Goal: Task Accomplishment & Management: Manage account settings

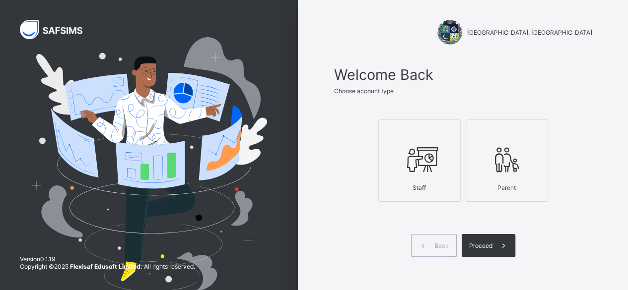
drag, startPoint x: 420, startPoint y: 140, endPoint x: 421, endPoint y: 147, distance: 7.5
click at [421, 144] on div at bounding box center [419, 159] width 71 height 39
click at [491, 248] on div "Proceed" at bounding box center [489, 245] width 54 height 23
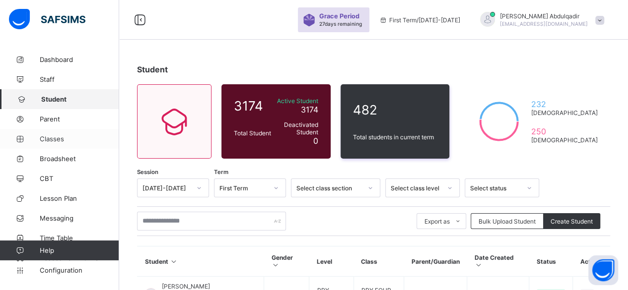
click at [55, 137] on span "Classes" at bounding box center [79, 139] width 79 height 8
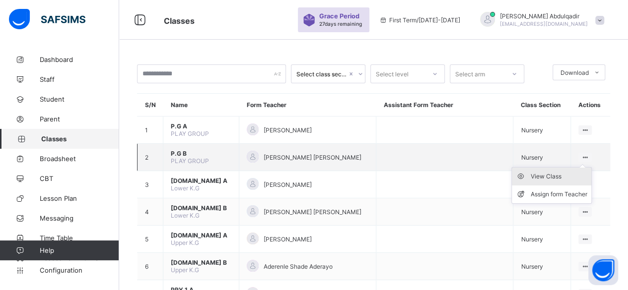
click at [568, 172] on div "View Class" at bounding box center [559, 177] width 57 height 10
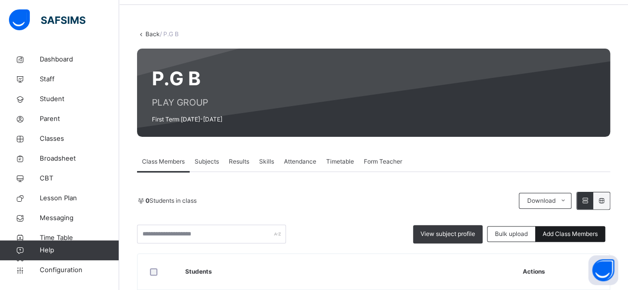
scroll to position [99, 0]
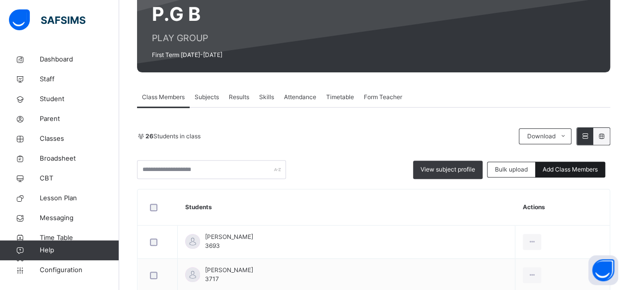
click at [560, 168] on span "Add Class Members" at bounding box center [570, 169] width 55 height 9
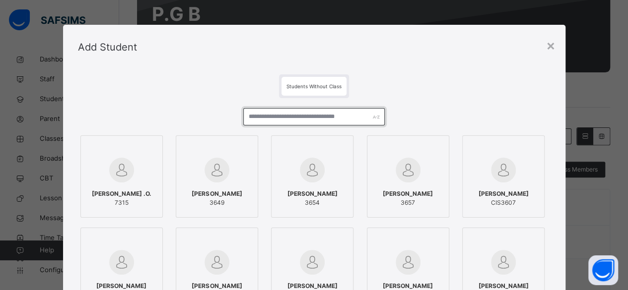
click at [275, 116] on input "text" at bounding box center [314, 116] width 142 height 17
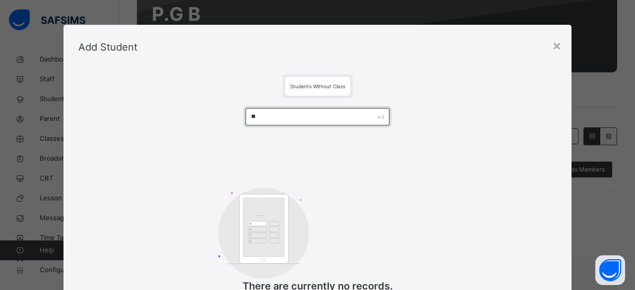
type input "*"
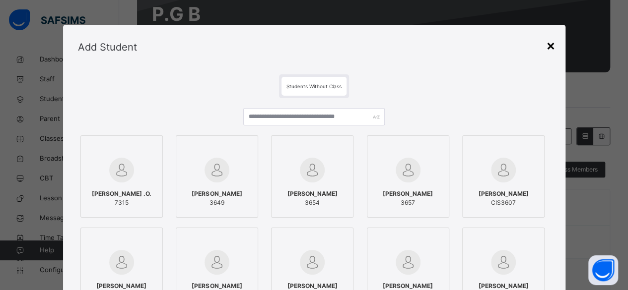
click at [549, 50] on div "×" at bounding box center [550, 45] width 9 height 21
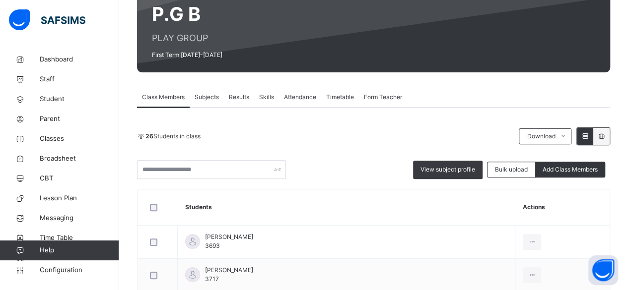
click at [553, 168] on span "Add Class Members" at bounding box center [570, 169] width 55 height 9
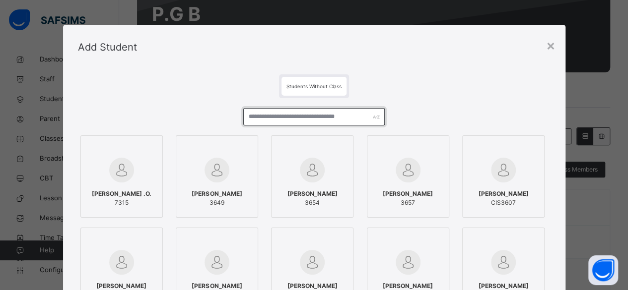
click at [328, 115] on input "text" at bounding box center [314, 116] width 142 height 17
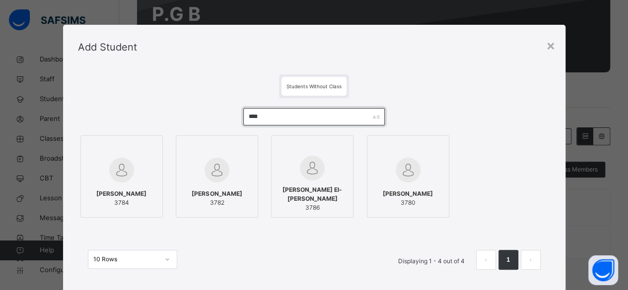
type input "****"
drag, startPoint x: 144, startPoint y: 196, endPoint x: 166, endPoint y: 193, distance: 21.5
click at [146, 196] on span "[PERSON_NAME]" at bounding box center [121, 194] width 50 height 9
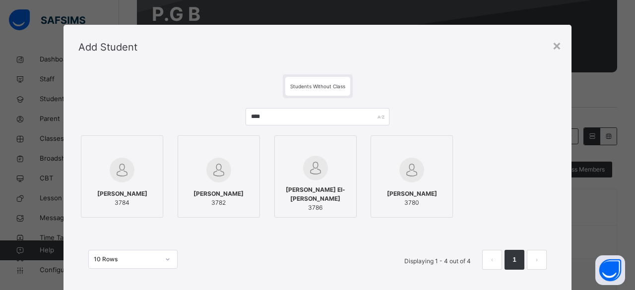
click at [144, 154] on div at bounding box center [121, 148] width 71 height 15
click at [279, 117] on input "****" at bounding box center [317, 116] width 143 height 17
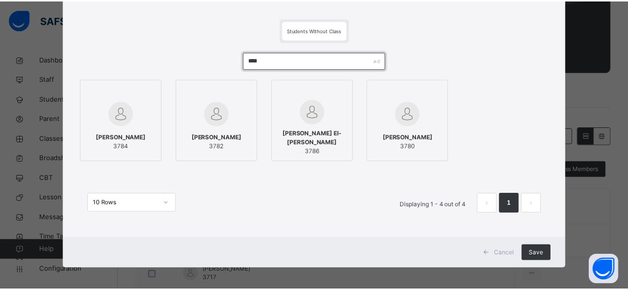
scroll to position [60, 0]
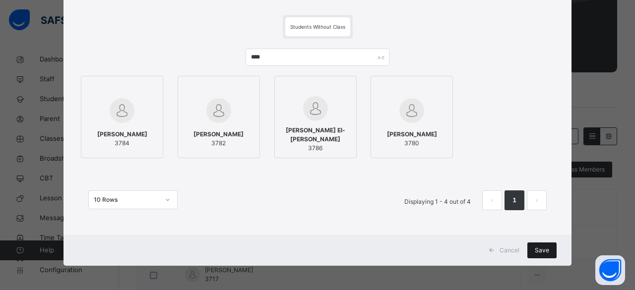
click at [540, 248] on span "Save" at bounding box center [542, 250] width 14 height 9
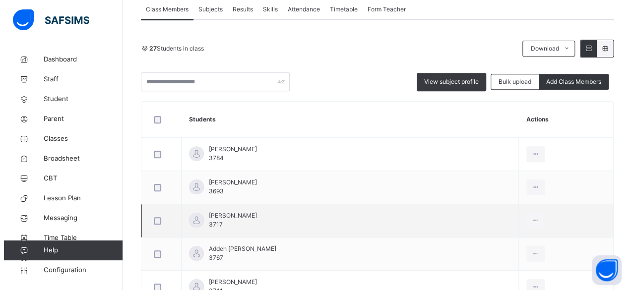
scroll to position [88, 0]
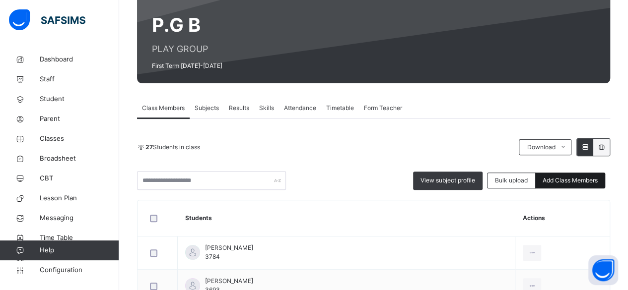
click at [559, 178] on span "Add Class Members" at bounding box center [570, 180] width 55 height 9
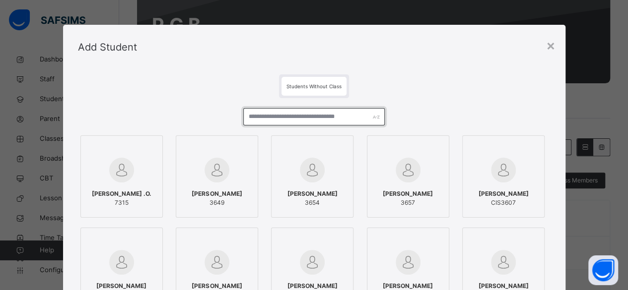
click at [315, 120] on input "text" at bounding box center [314, 116] width 142 height 17
type input "**********"
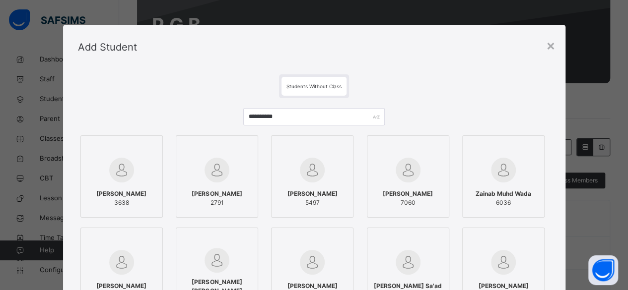
click at [136, 168] on div at bounding box center [121, 170] width 71 height 29
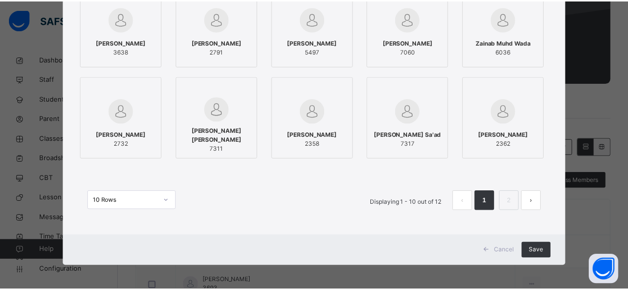
scroll to position [152, 0]
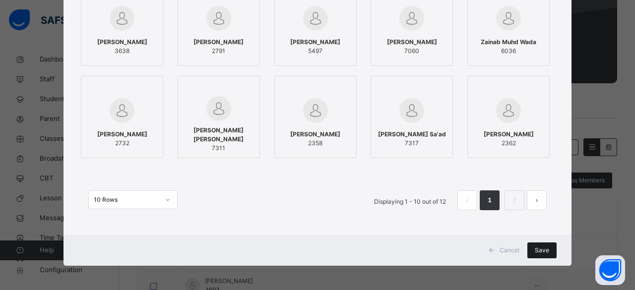
click at [535, 250] on span "Save" at bounding box center [542, 250] width 14 height 9
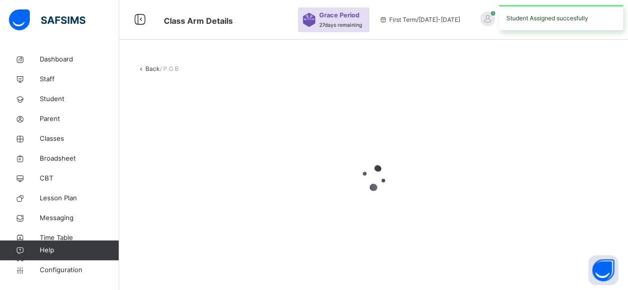
scroll to position [0, 0]
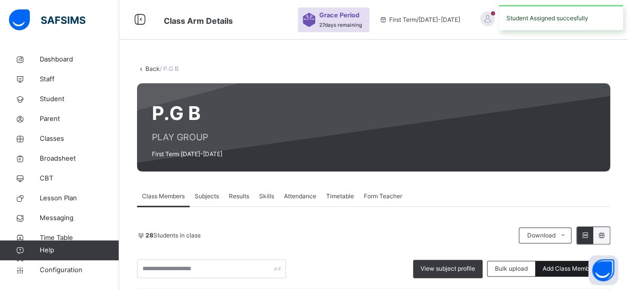
click at [551, 269] on span "Add Class Members" at bounding box center [570, 269] width 55 height 9
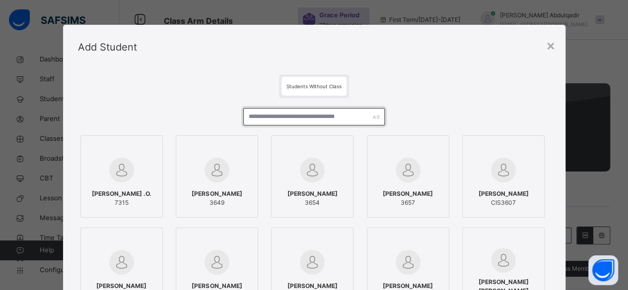
click at [282, 120] on input "text" at bounding box center [314, 116] width 142 height 17
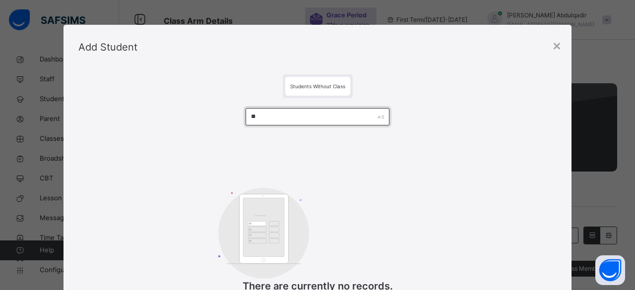
type input "*"
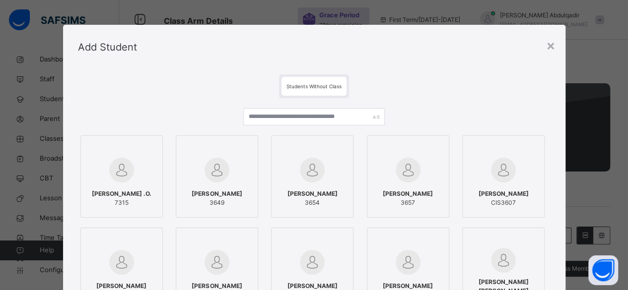
click at [548, 45] on div "×" at bounding box center [550, 45] width 9 height 21
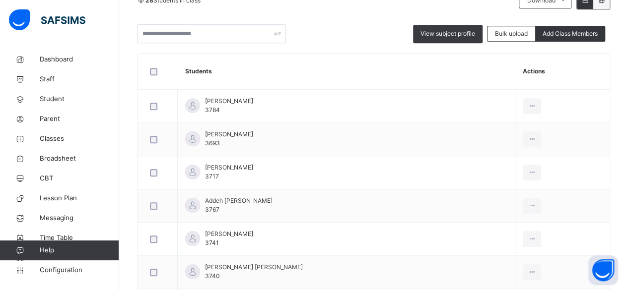
scroll to position [199, 0]
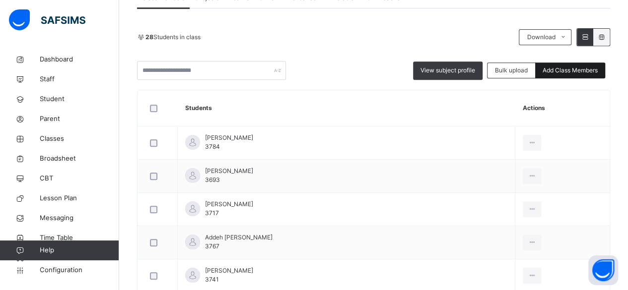
click at [550, 71] on span "Add Class Members" at bounding box center [570, 70] width 55 height 9
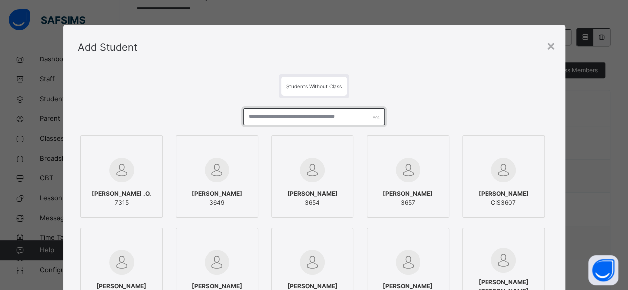
click at [334, 122] on input "text" at bounding box center [314, 116] width 142 height 17
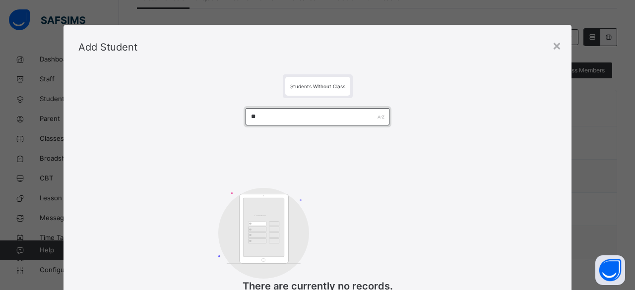
type input "*"
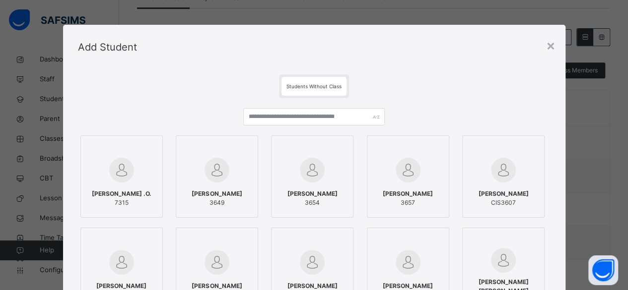
click at [547, 47] on div "×" at bounding box center [550, 45] width 9 height 21
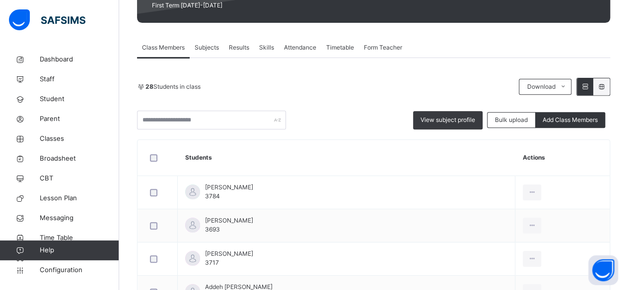
scroll to position [50, 0]
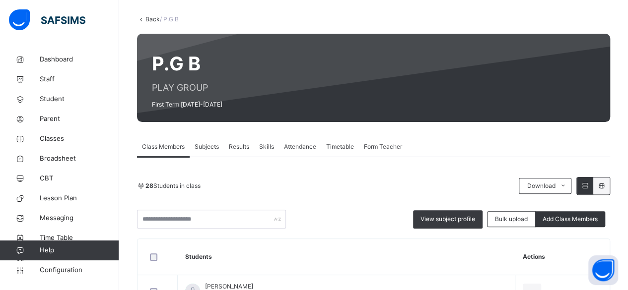
click at [148, 21] on link "Back" at bounding box center [152, 18] width 14 height 7
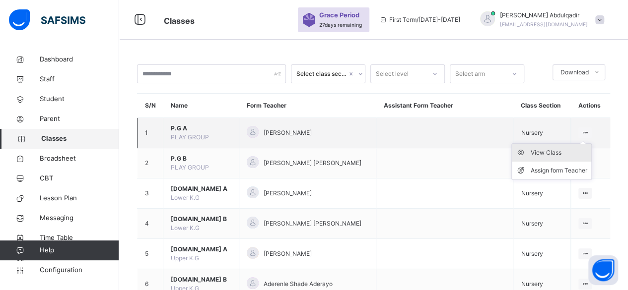
click at [571, 155] on div "View Class" at bounding box center [559, 153] width 57 height 10
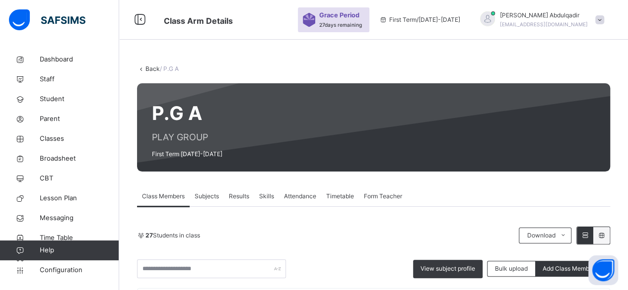
click at [153, 70] on link "Back" at bounding box center [152, 68] width 14 height 7
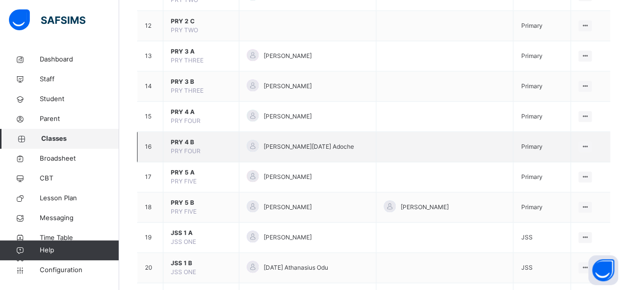
scroll to position [496, 0]
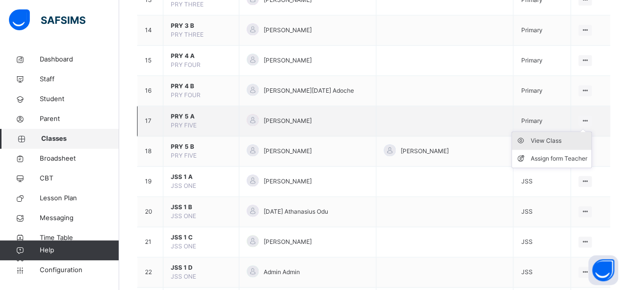
click at [547, 138] on div "View Class" at bounding box center [559, 141] width 57 height 10
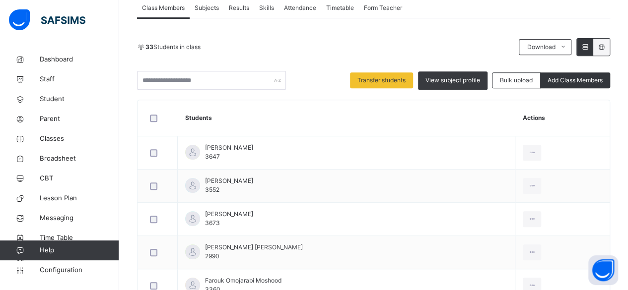
scroll to position [188, 0]
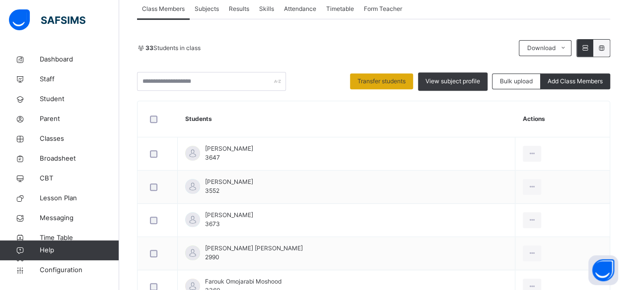
click at [399, 83] on span "Transfer students" at bounding box center [381, 81] width 48 height 9
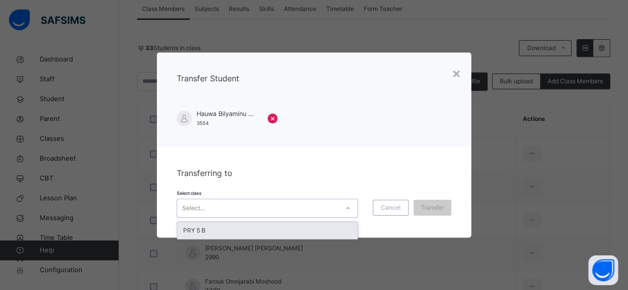
click at [334, 210] on div "Select..." at bounding box center [257, 208] width 161 height 15
click at [315, 234] on div "PRY 5 B" at bounding box center [267, 230] width 180 height 17
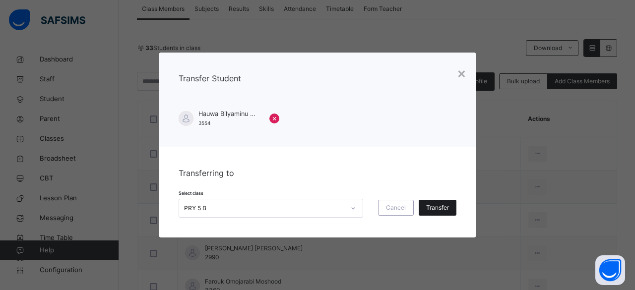
click at [450, 206] on div "Transfer" at bounding box center [438, 208] width 38 height 16
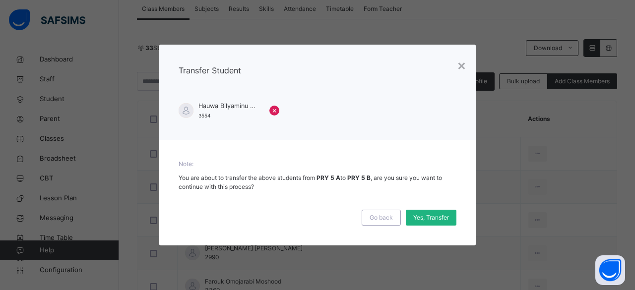
click at [423, 219] on span "Yes, Transfer" at bounding box center [431, 217] width 36 height 9
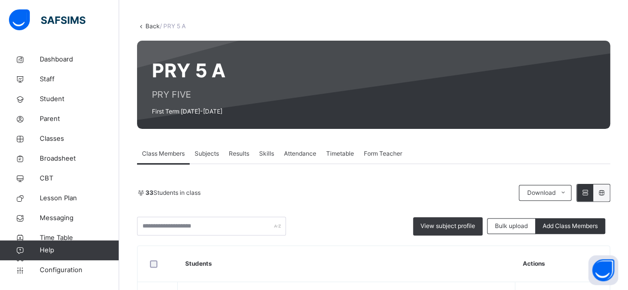
scroll to position [39, 0]
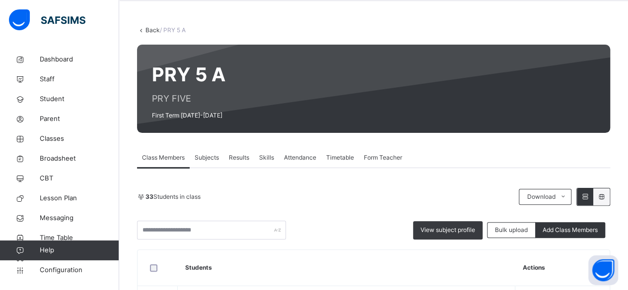
click at [144, 31] on icon at bounding box center [141, 29] width 8 height 7
click at [150, 29] on link "Back" at bounding box center [152, 29] width 14 height 7
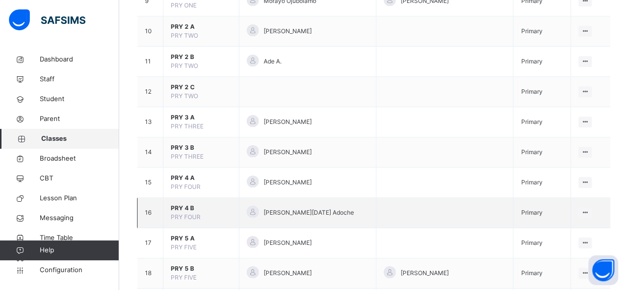
scroll to position [397, 0]
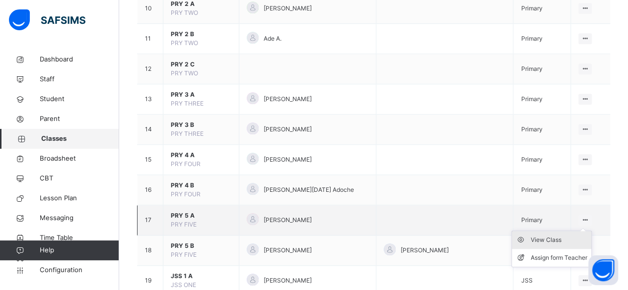
click at [569, 235] on div "View Class" at bounding box center [559, 240] width 57 height 10
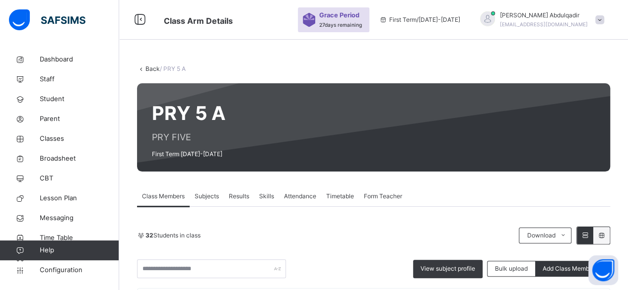
click at [145, 68] on link "Back" at bounding box center [152, 68] width 14 height 7
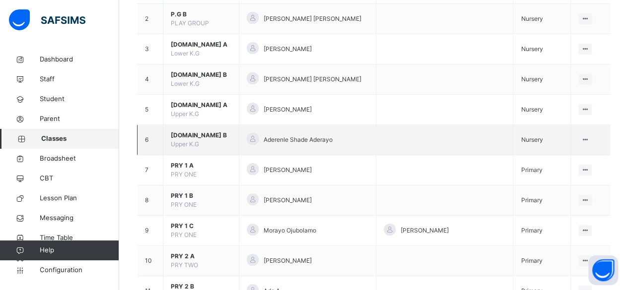
scroll to position [149, 0]
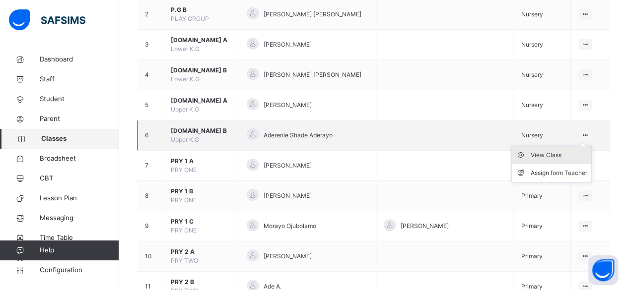
click at [565, 151] on div "View Class" at bounding box center [559, 155] width 57 height 10
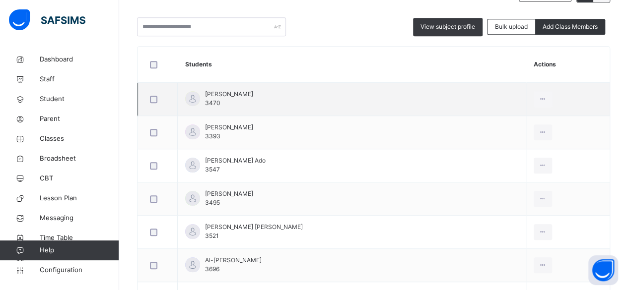
scroll to position [149, 0]
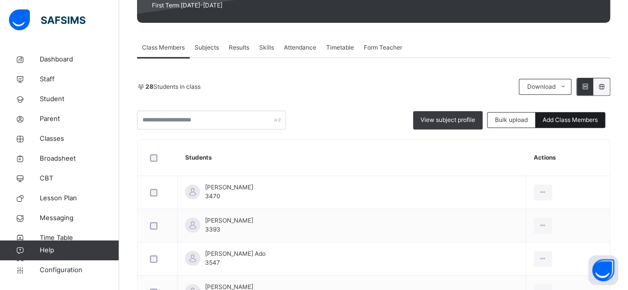
click at [581, 123] on span "Add Class Members" at bounding box center [570, 120] width 55 height 9
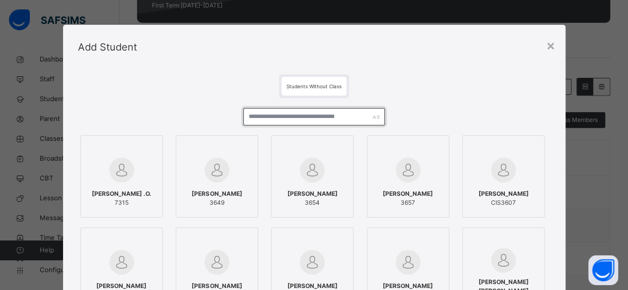
click at [284, 121] on input "text" at bounding box center [314, 116] width 142 height 17
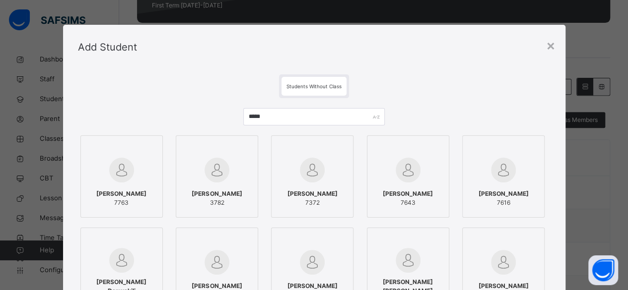
click at [246, 165] on div at bounding box center [216, 170] width 71 height 29
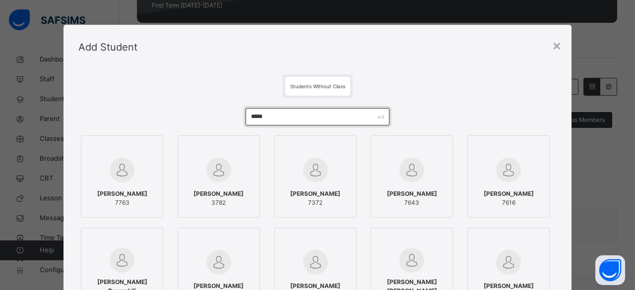
click at [315, 117] on input "*****" at bounding box center [317, 116] width 143 height 17
type input "*"
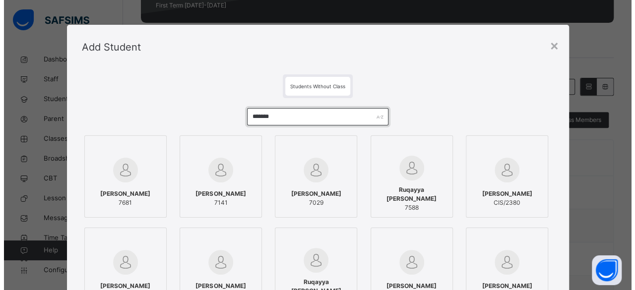
scroll to position [50, 0]
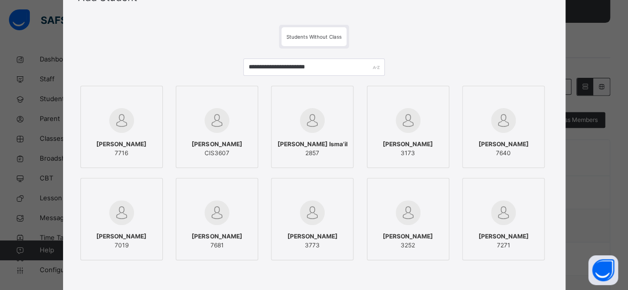
click at [242, 146] on span "[PERSON_NAME]" at bounding box center [217, 144] width 50 height 9
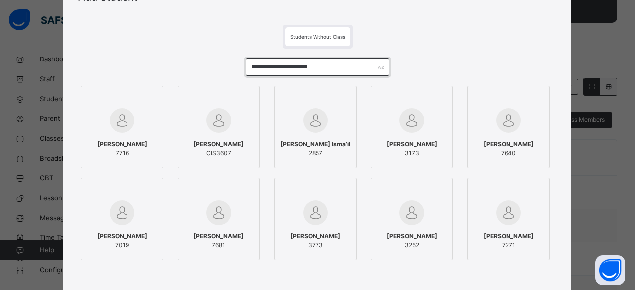
click at [321, 70] on input "**********" at bounding box center [317, 67] width 143 height 17
type input "*"
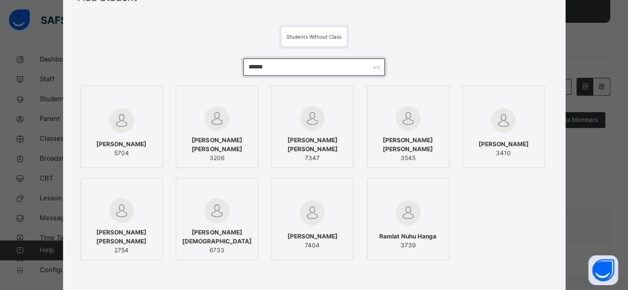
type input "******"
click at [384, 117] on div at bounding box center [407, 118] width 71 height 25
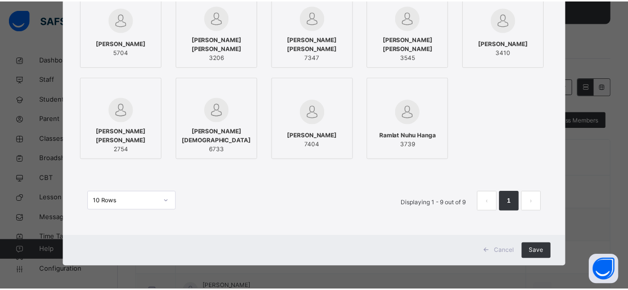
scroll to position [152, 0]
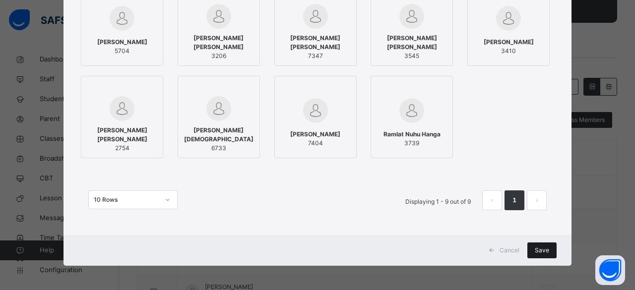
click at [532, 253] on div "Save" at bounding box center [542, 251] width 29 height 16
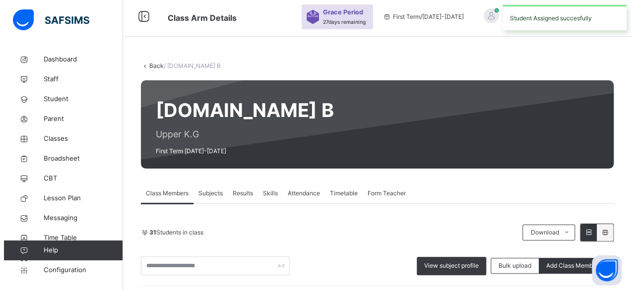
scroll to position [50, 0]
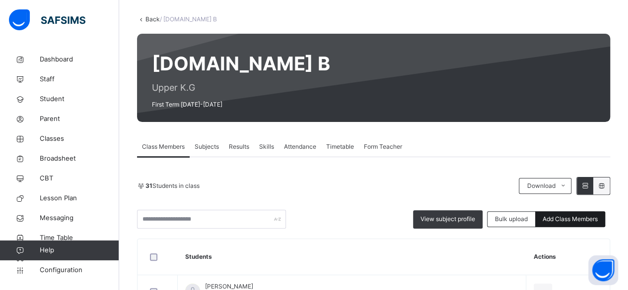
click at [555, 219] on span "Add Class Members" at bounding box center [570, 219] width 55 height 9
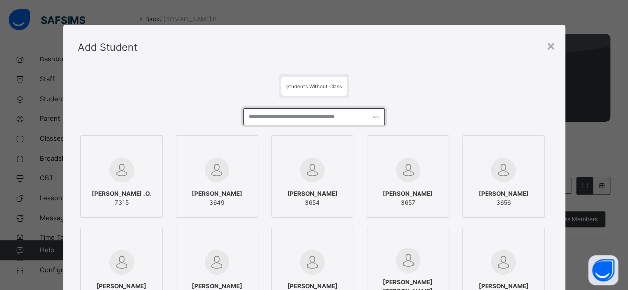
click at [316, 117] on input "text" at bounding box center [314, 116] width 142 height 17
type input "*****"
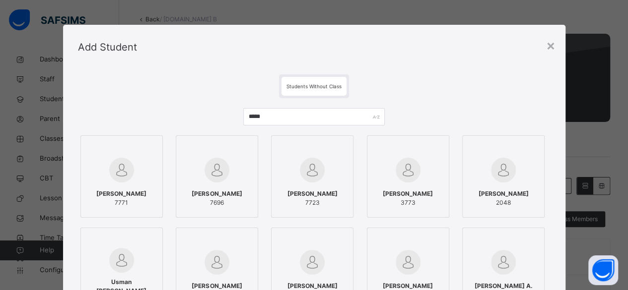
click at [384, 174] on div at bounding box center [407, 170] width 71 height 29
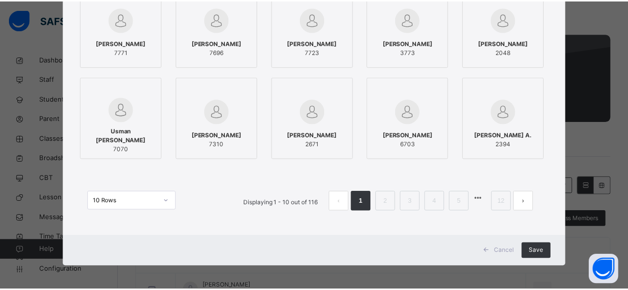
scroll to position [152, 0]
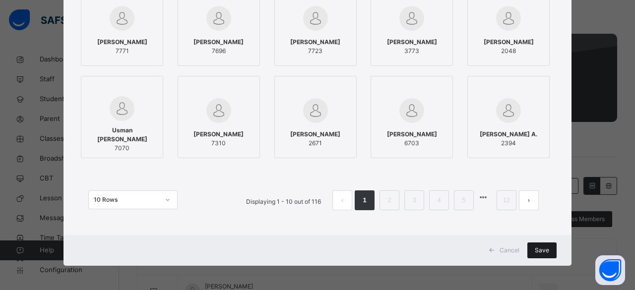
click at [537, 252] on span "Save" at bounding box center [542, 250] width 14 height 9
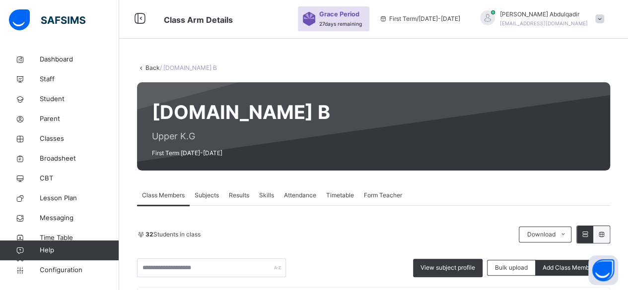
scroll to position [0, 0]
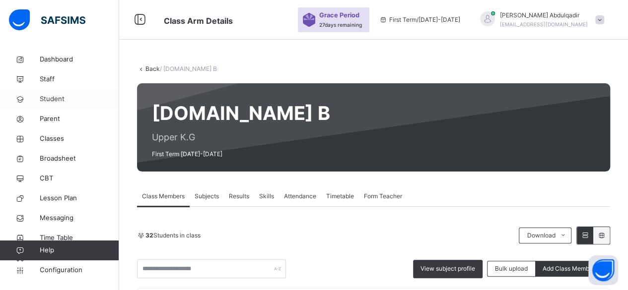
click at [51, 94] on span "Student" at bounding box center [79, 99] width 79 height 10
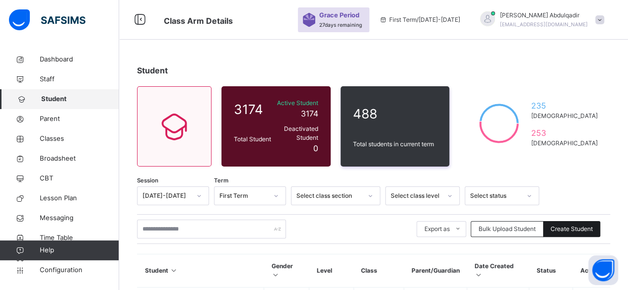
click at [567, 225] on span "Create Student" at bounding box center [571, 229] width 42 height 9
select select "**"
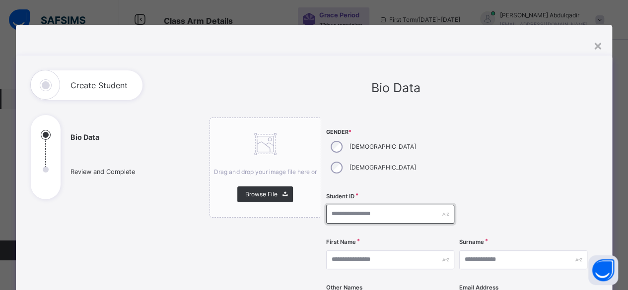
click at [371, 205] on input "text" at bounding box center [390, 214] width 128 height 19
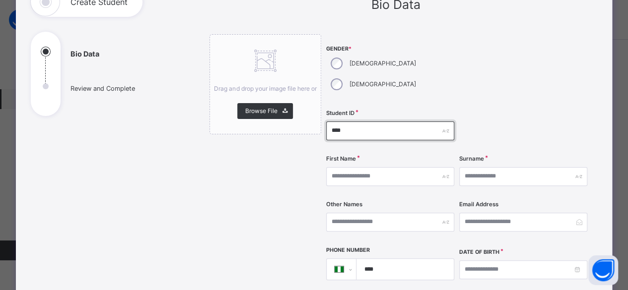
scroll to position [99, 0]
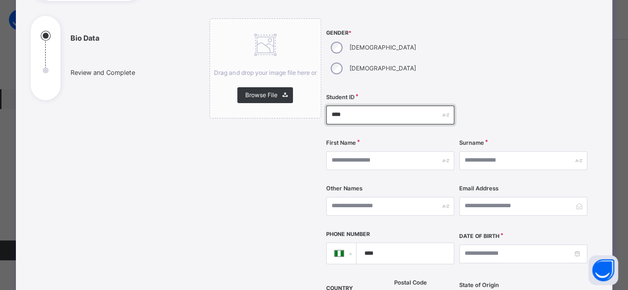
type input "****"
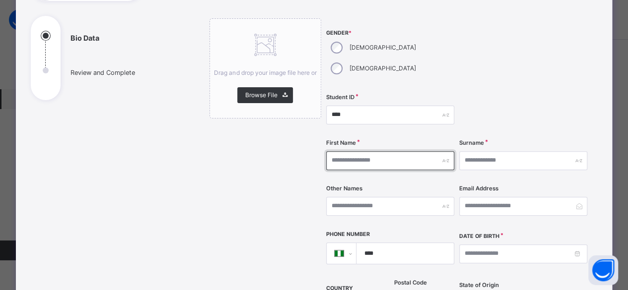
click at [376, 151] on input "text" at bounding box center [390, 160] width 128 height 19
type input "******"
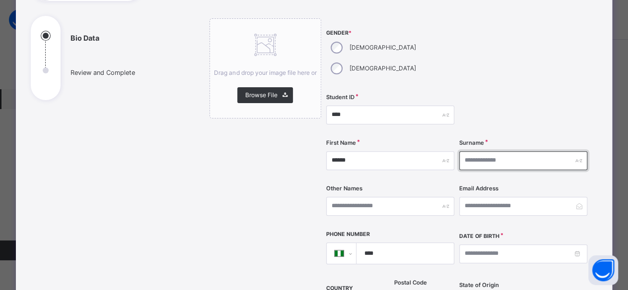
click at [485, 151] on input "text" at bounding box center [523, 160] width 128 height 19
type input "******"
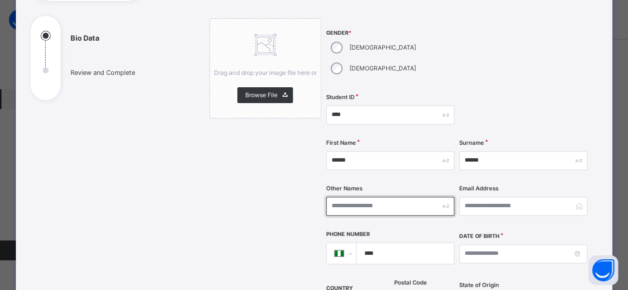
click at [418, 197] on input "text" at bounding box center [390, 206] width 128 height 19
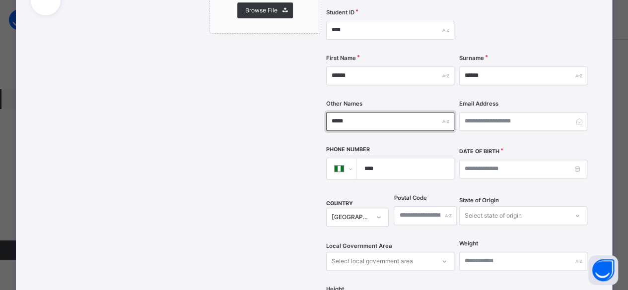
scroll to position [199, 0]
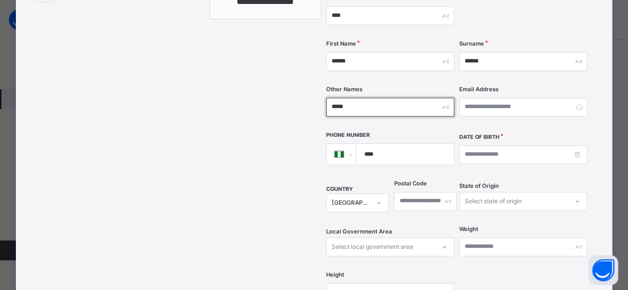
type input "*****"
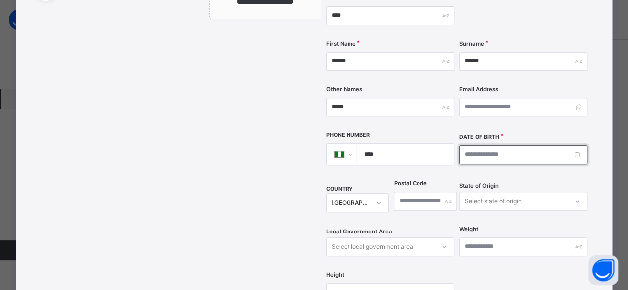
click at [484, 145] on input at bounding box center [523, 154] width 128 height 19
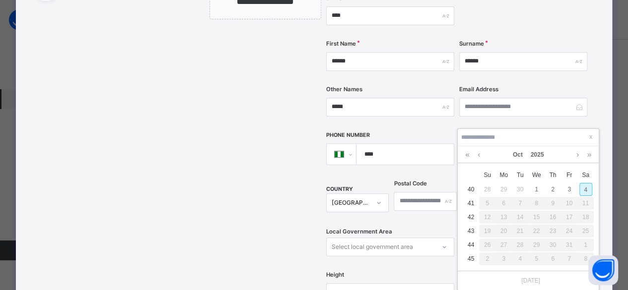
click at [584, 189] on div "4" at bounding box center [585, 189] width 13 height 13
type input "**********"
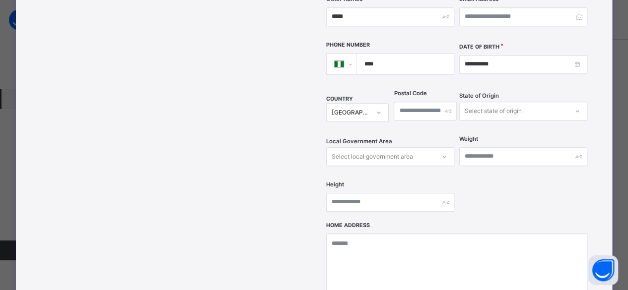
scroll to position [298, 0]
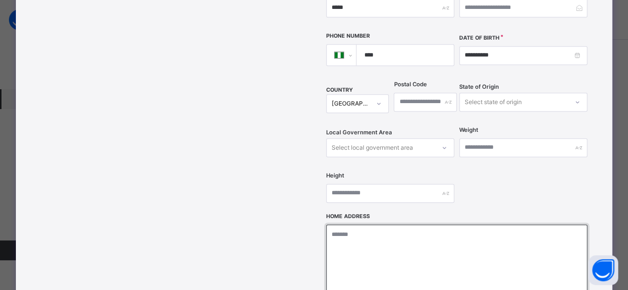
click at [383, 225] on textarea at bounding box center [456, 274] width 261 height 99
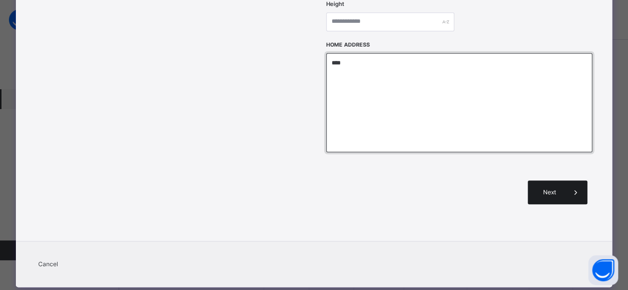
type textarea "****"
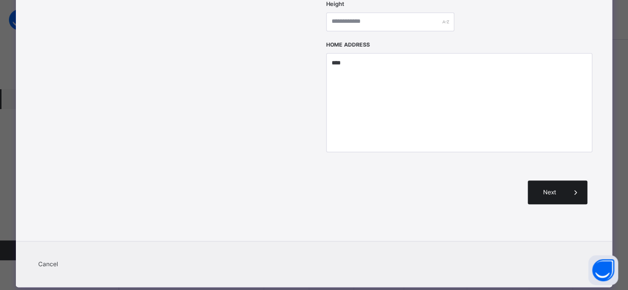
click at [557, 188] on span "Next" at bounding box center [549, 192] width 28 height 9
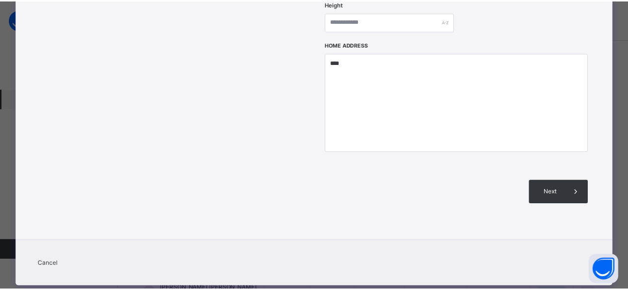
scroll to position [255, 0]
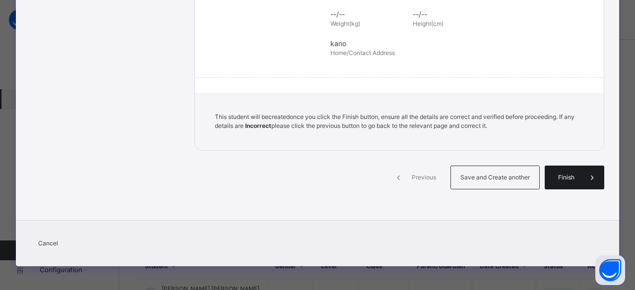
click at [557, 179] on span "Finish" at bounding box center [566, 177] width 28 height 9
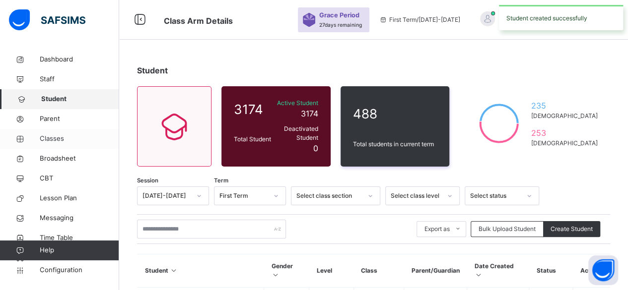
click at [52, 141] on span "Classes" at bounding box center [79, 139] width 79 height 10
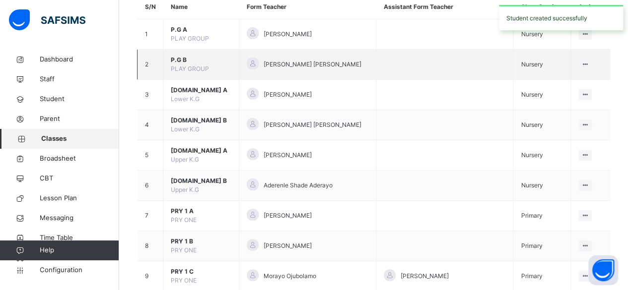
scroll to position [99, 0]
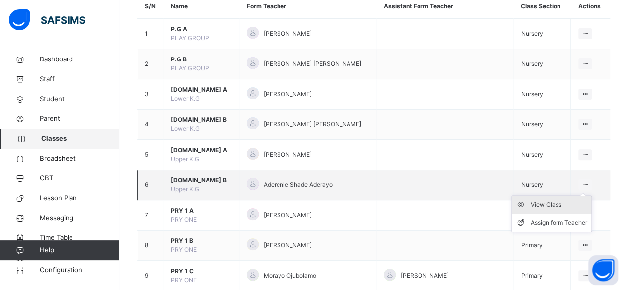
click at [568, 200] on div "View Class" at bounding box center [559, 205] width 57 height 10
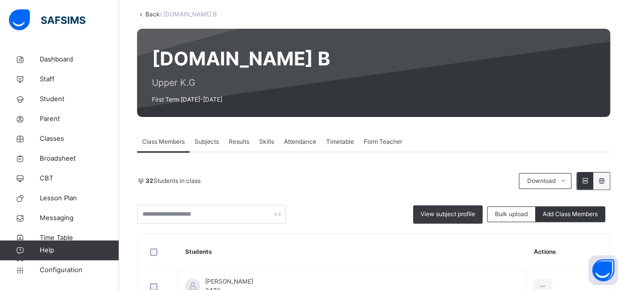
scroll to position [199, 0]
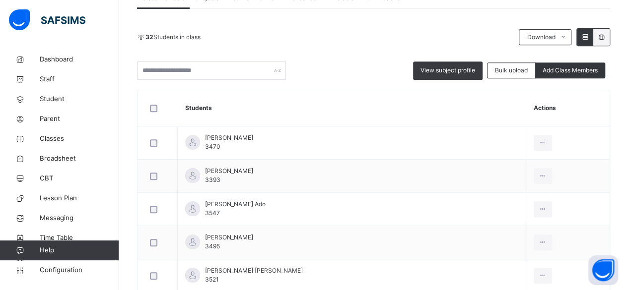
click at [580, 68] on span "Add Class Members" at bounding box center [570, 70] width 55 height 9
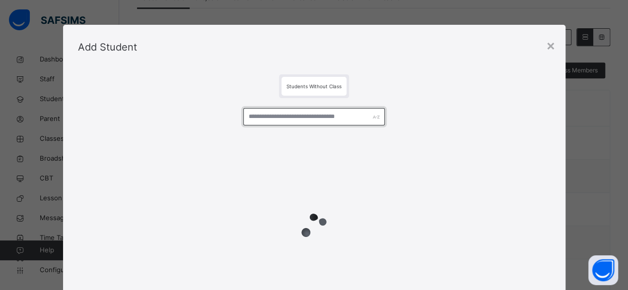
click at [289, 115] on input "text" at bounding box center [314, 116] width 142 height 17
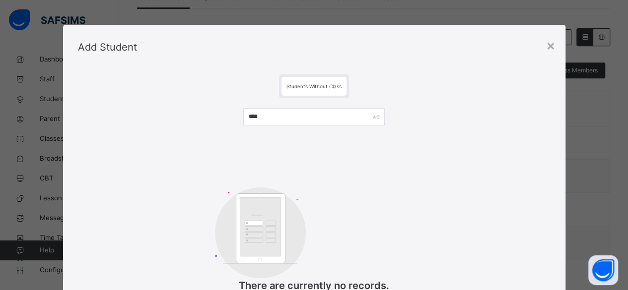
click at [555, 48] on div "×" at bounding box center [550, 45] width 9 height 21
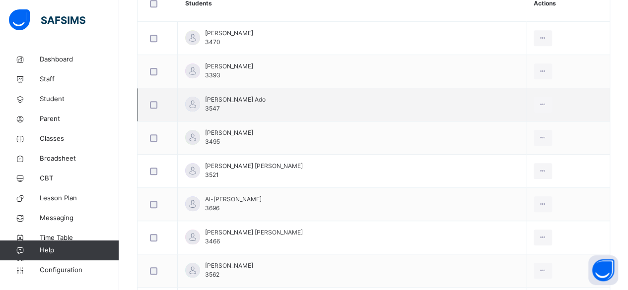
scroll to position [105, 0]
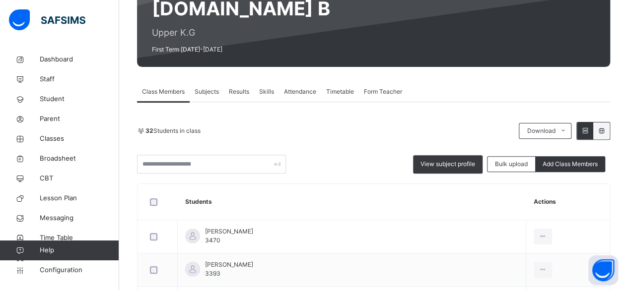
click at [578, 166] on span "Add Class Members" at bounding box center [570, 164] width 55 height 9
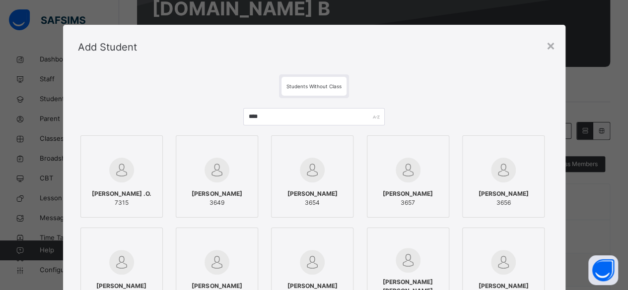
click at [316, 126] on div "****" at bounding box center [314, 120] width 142 height 25
click at [298, 120] on input "****" at bounding box center [314, 116] width 142 height 17
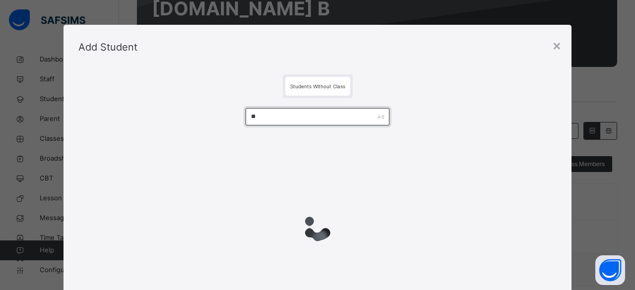
type input "*"
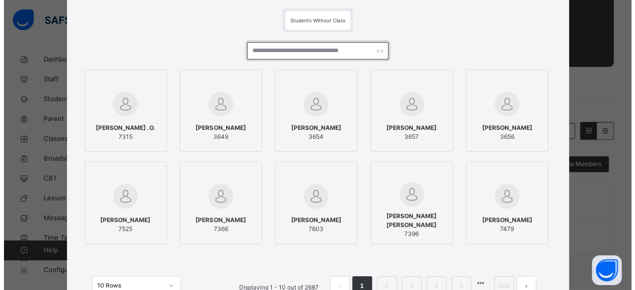
scroll to position [53, 0]
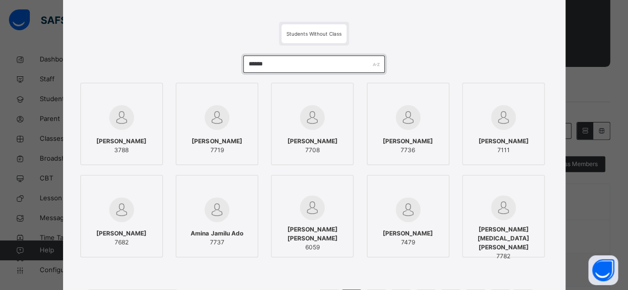
type input "******"
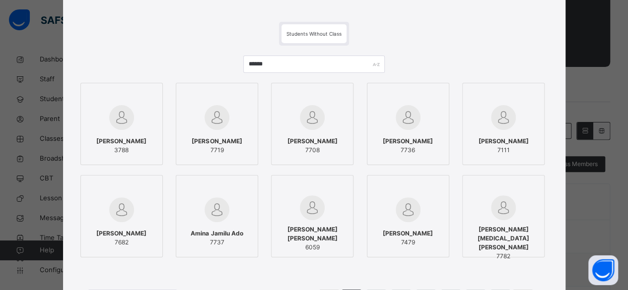
click at [132, 143] on span "[PERSON_NAME]" at bounding box center [121, 141] width 50 height 9
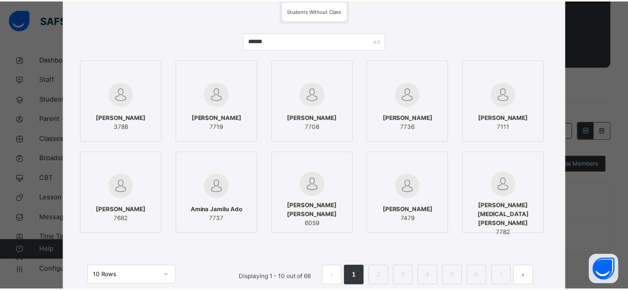
scroll to position [152, 0]
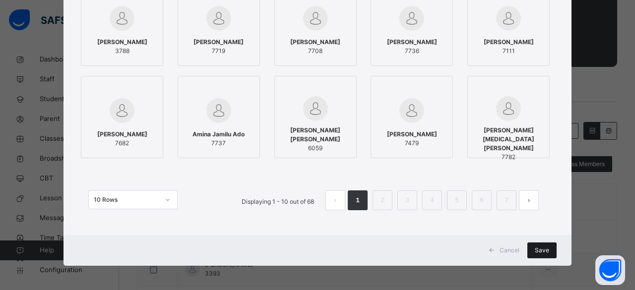
click at [532, 249] on div "Save" at bounding box center [542, 251] width 29 height 16
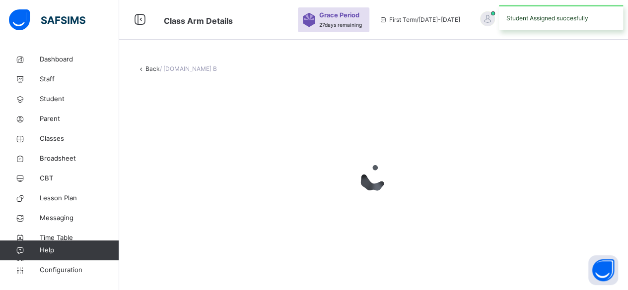
scroll to position [0, 0]
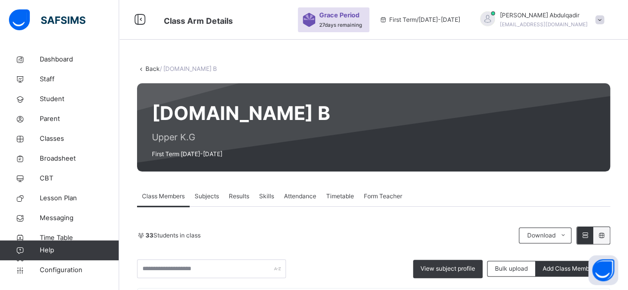
click at [150, 69] on link "Back" at bounding box center [152, 68] width 14 height 7
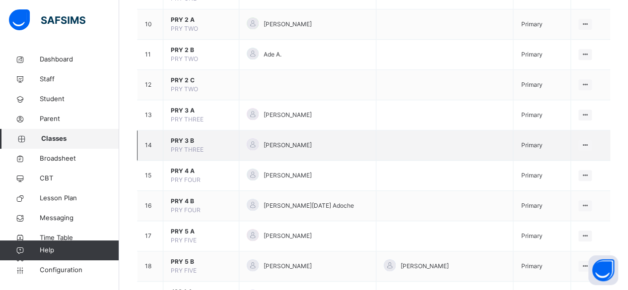
scroll to position [397, 0]
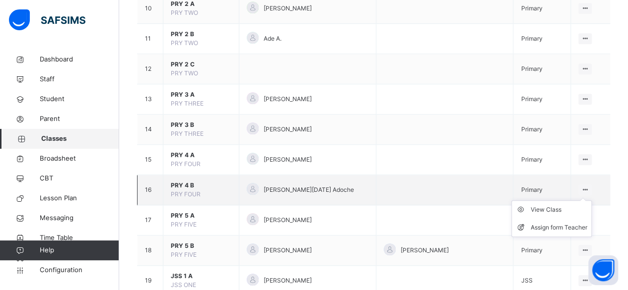
click at [573, 202] on ul "View Class Assign form Teacher" at bounding box center [551, 219] width 80 height 37
click at [561, 211] on div "View Class" at bounding box center [559, 210] width 57 height 10
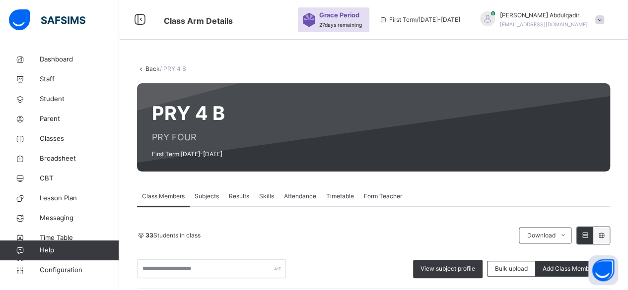
click at [144, 68] on icon at bounding box center [141, 68] width 8 height 7
click at [150, 68] on link "Back" at bounding box center [152, 68] width 14 height 7
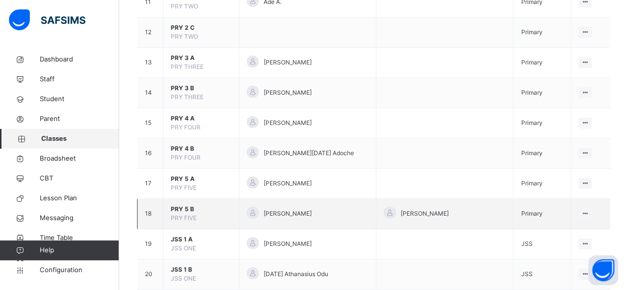
scroll to position [447, 0]
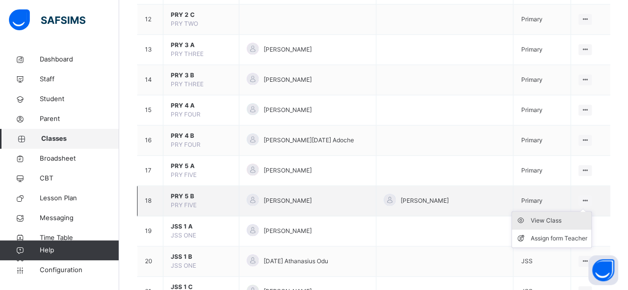
click at [567, 217] on div "View Class" at bounding box center [559, 221] width 57 height 10
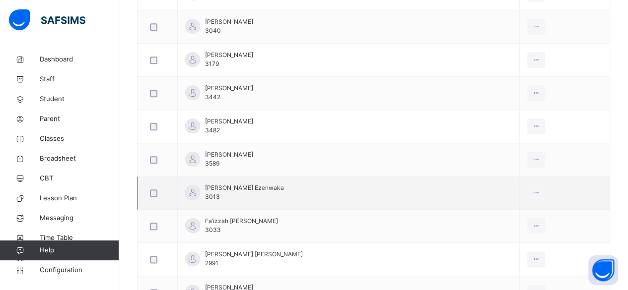
scroll to position [496, 0]
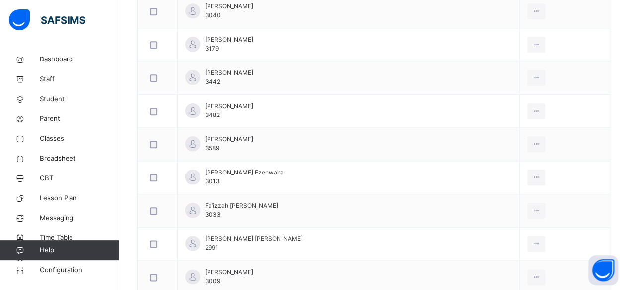
click at [0, 0] on div "Remove from Class" at bounding box center [0, 0] width 0 height 0
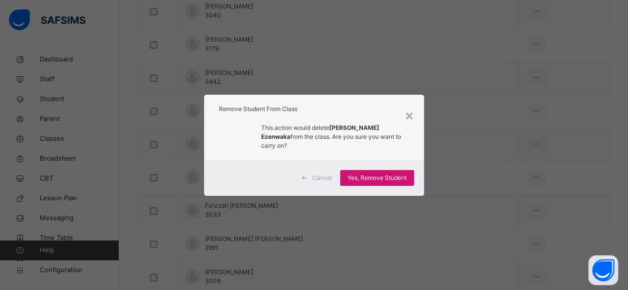
click at [382, 178] on span "Yes, Remove Student" at bounding box center [376, 178] width 59 height 9
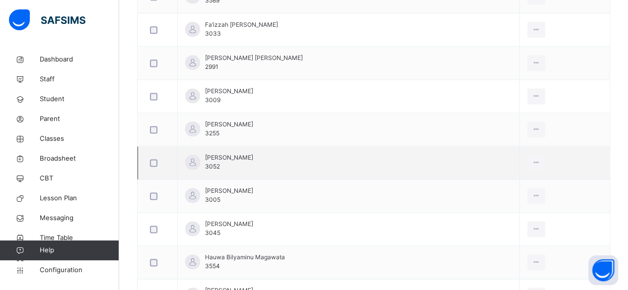
scroll to position [645, 0]
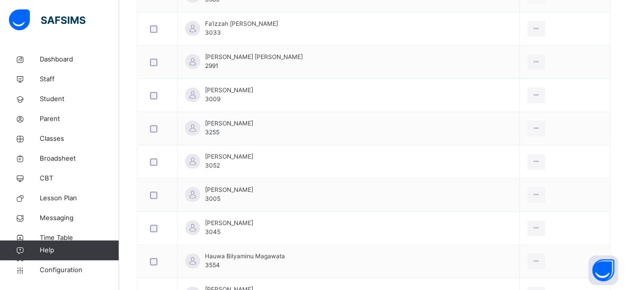
click at [0, 0] on div "Remove from Class" at bounding box center [0, 0] width 0 height 0
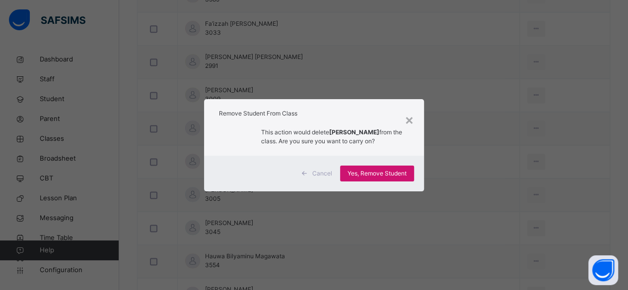
click at [389, 173] on span "Yes, Remove Student" at bounding box center [376, 173] width 59 height 9
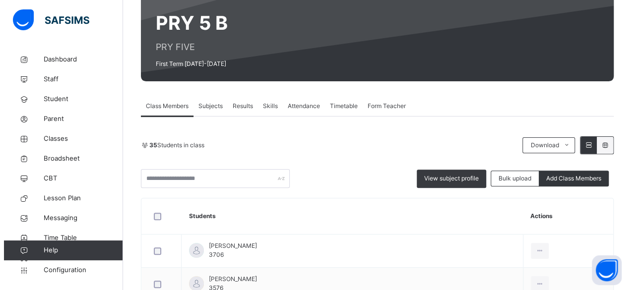
scroll to position [88, 0]
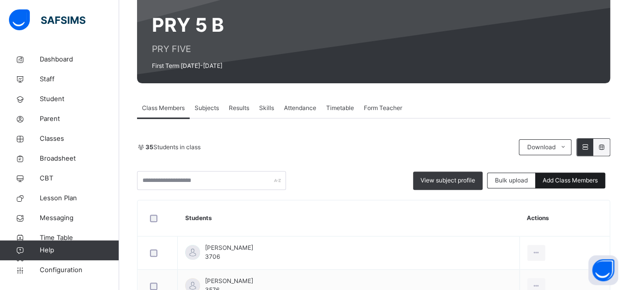
click at [551, 182] on span "Add Class Members" at bounding box center [570, 180] width 55 height 9
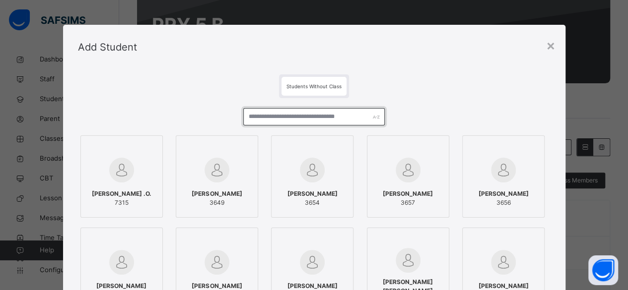
click at [298, 124] on input "text" at bounding box center [314, 116] width 142 height 17
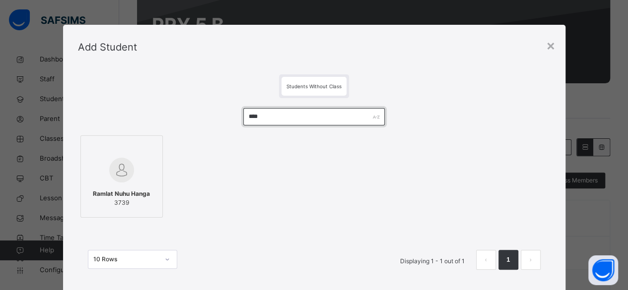
type input "****"
click at [109, 179] on img at bounding box center [121, 170] width 25 height 25
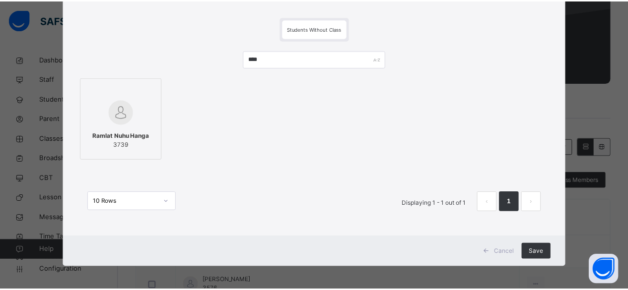
scroll to position [60, 0]
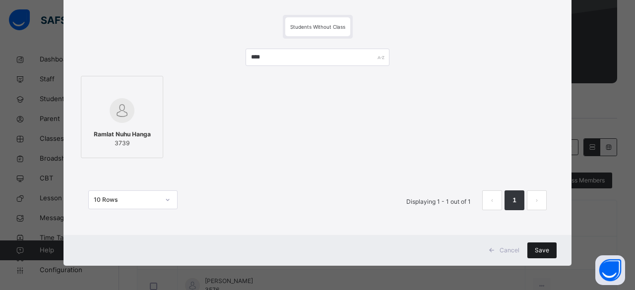
click at [535, 250] on span "Save" at bounding box center [542, 250] width 14 height 9
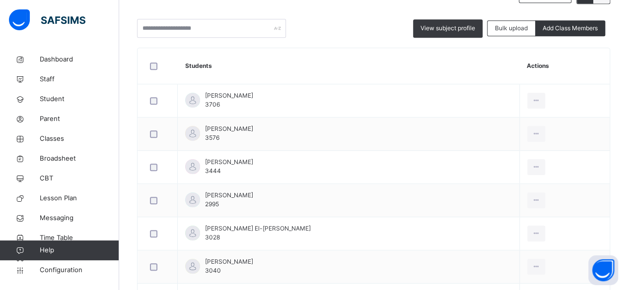
scroll to position [149, 0]
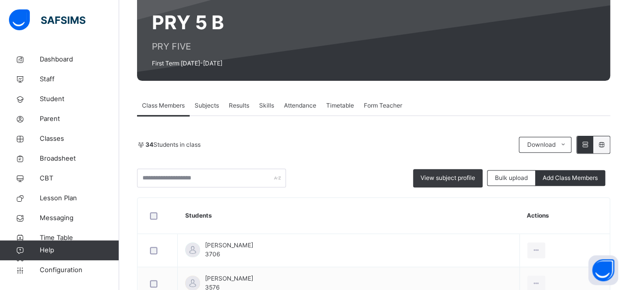
scroll to position [0, 0]
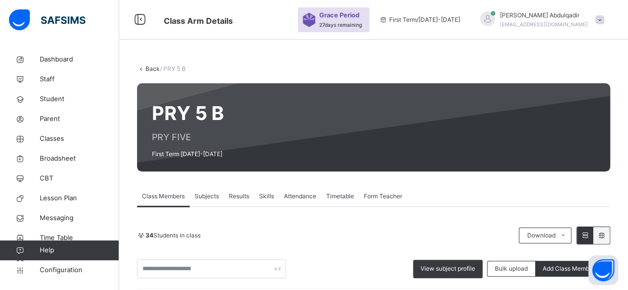
click at [604, 17] on span at bounding box center [599, 19] width 9 height 9
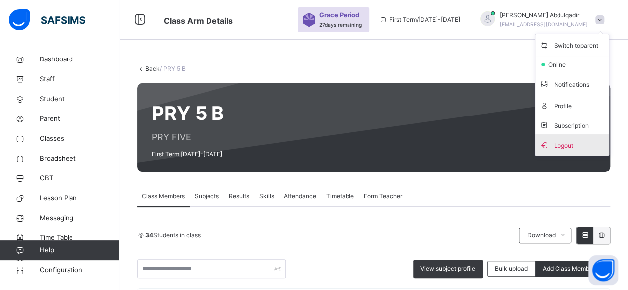
click at [580, 145] on span "Logout" at bounding box center [572, 144] width 66 height 13
